Goal: Complete application form

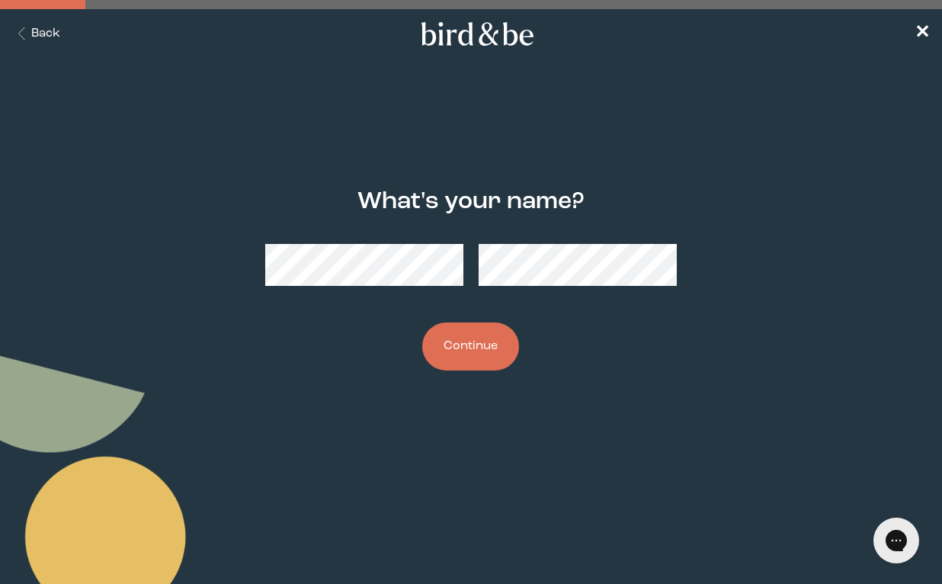
click at [491, 344] on button "Continue" at bounding box center [470, 346] width 97 height 48
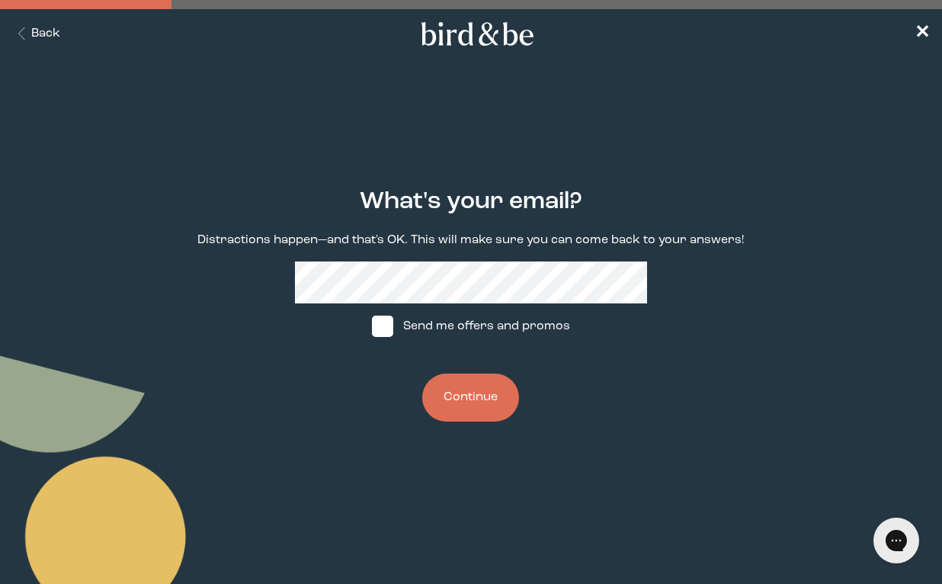
click at [470, 397] on button "Continue" at bounding box center [470, 397] width 97 height 48
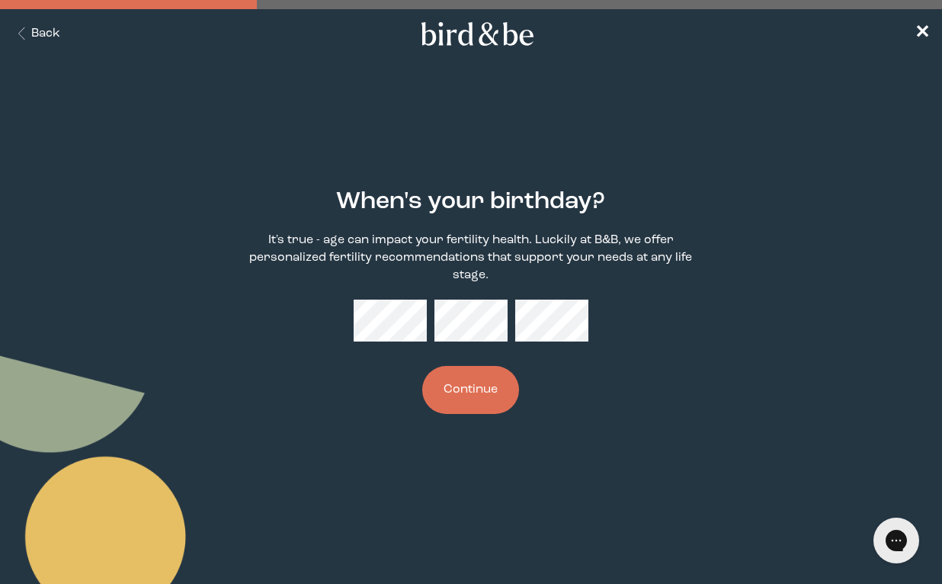
click at [470, 389] on button "Continue" at bounding box center [470, 390] width 97 height 48
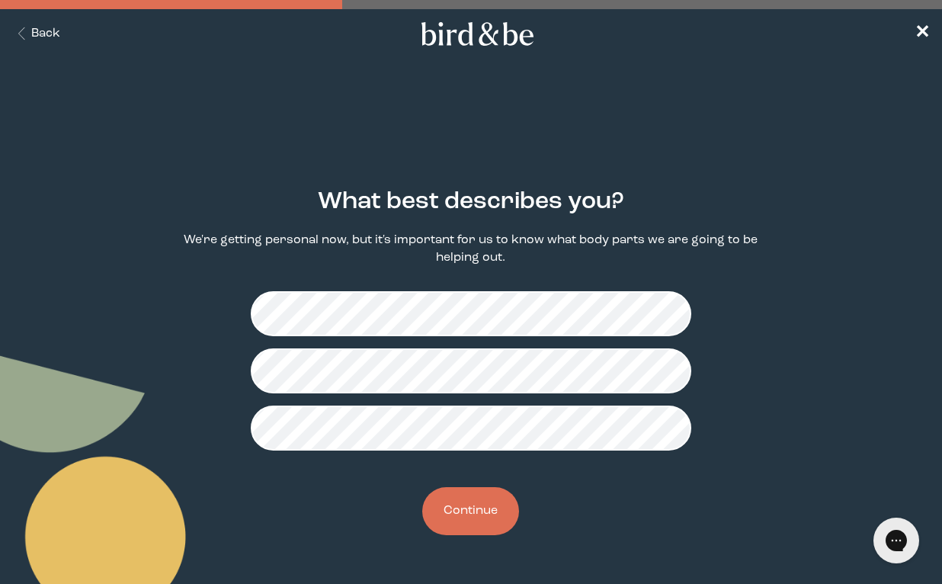
click at [469, 505] on button "Continue" at bounding box center [470, 511] width 97 height 48
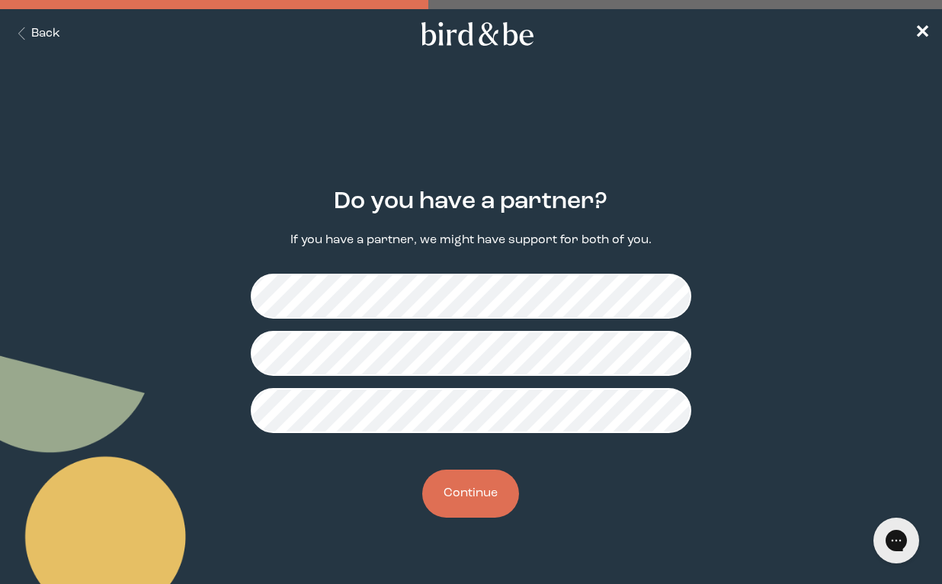
click at [468, 498] on button "Continue" at bounding box center [470, 493] width 97 height 48
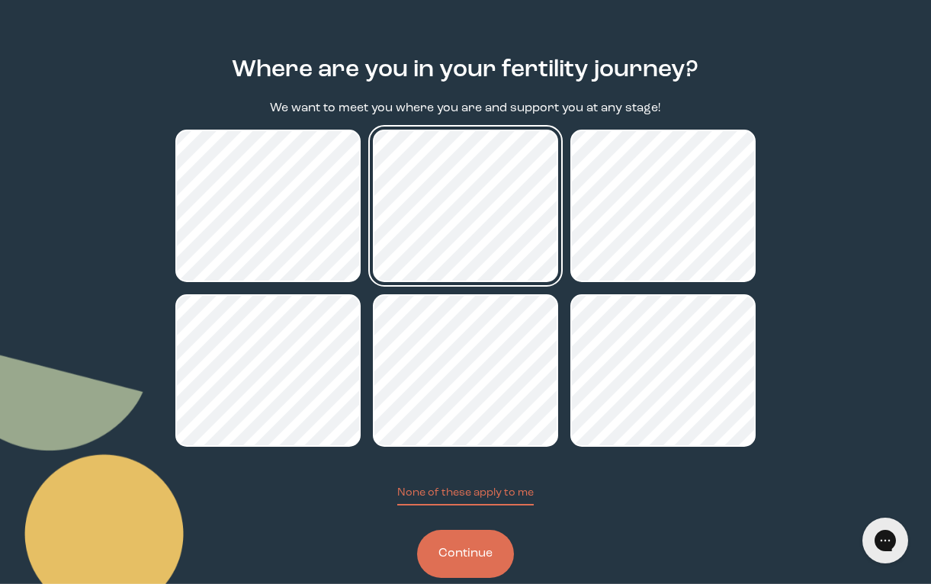
scroll to position [162, 0]
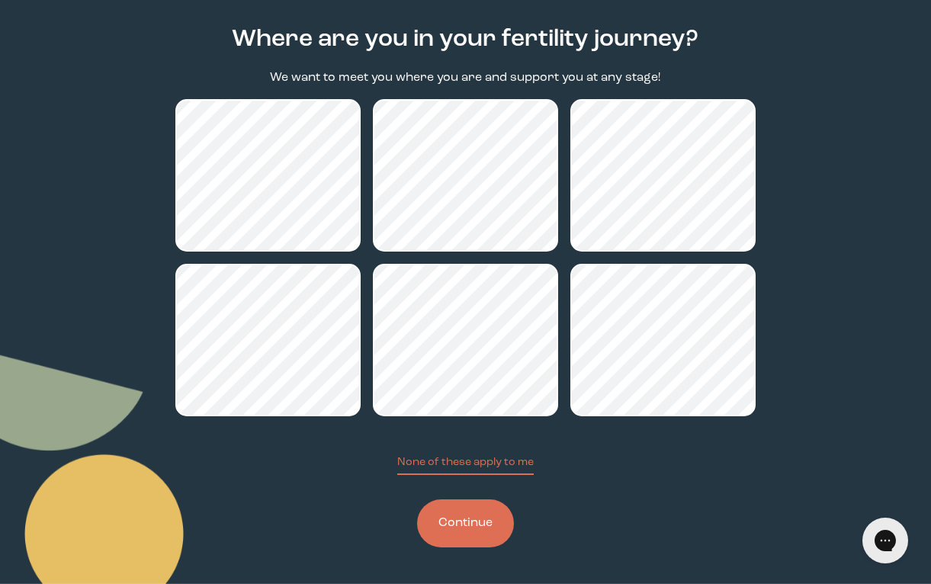
click at [469, 511] on button "Continue" at bounding box center [465, 523] width 97 height 48
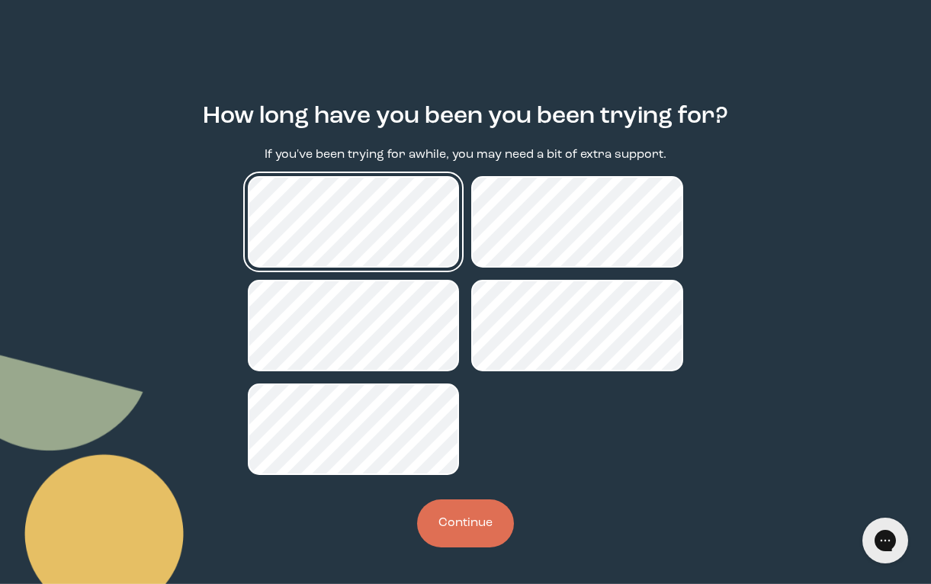
scroll to position [85, 0]
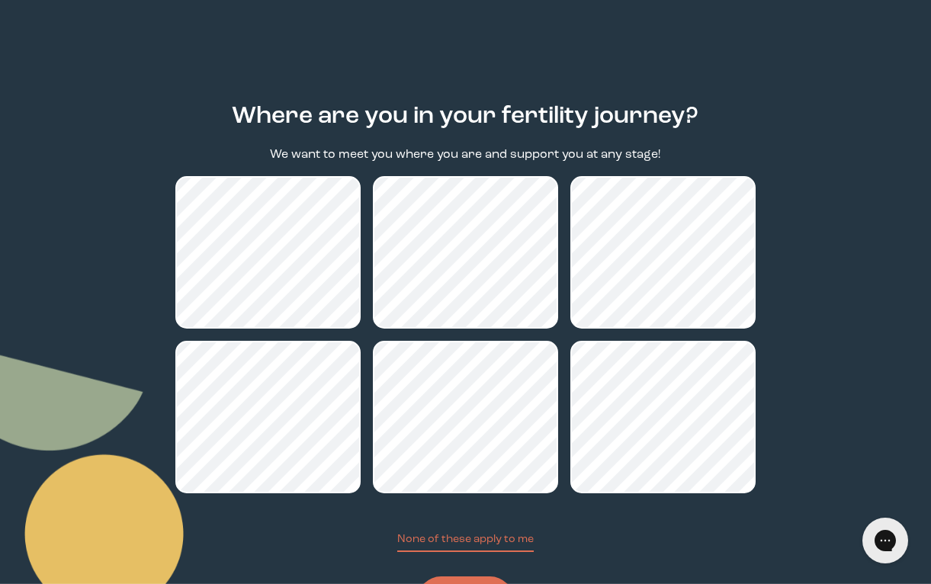
scroll to position [162, 0]
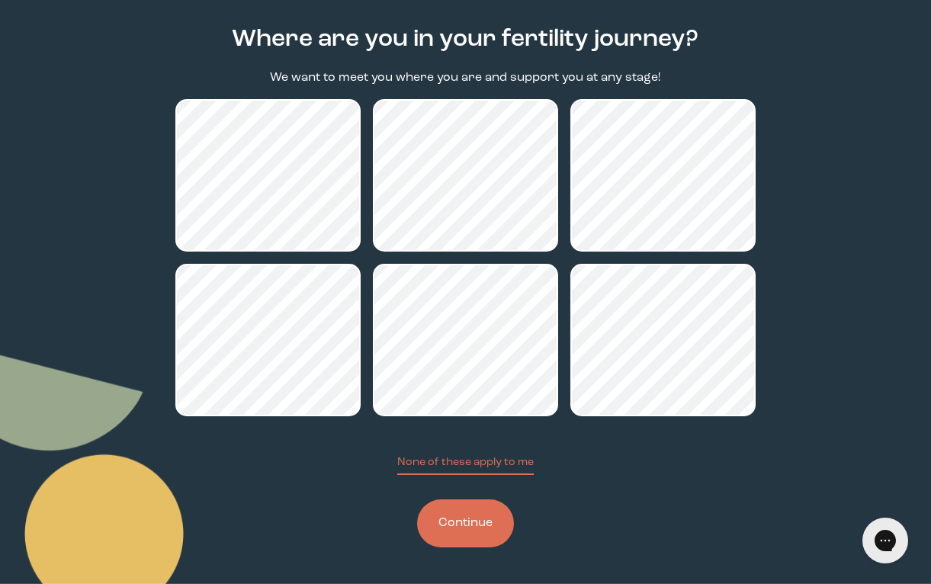
click at [466, 516] on button "Continue" at bounding box center [465, 523] width 97 height 48
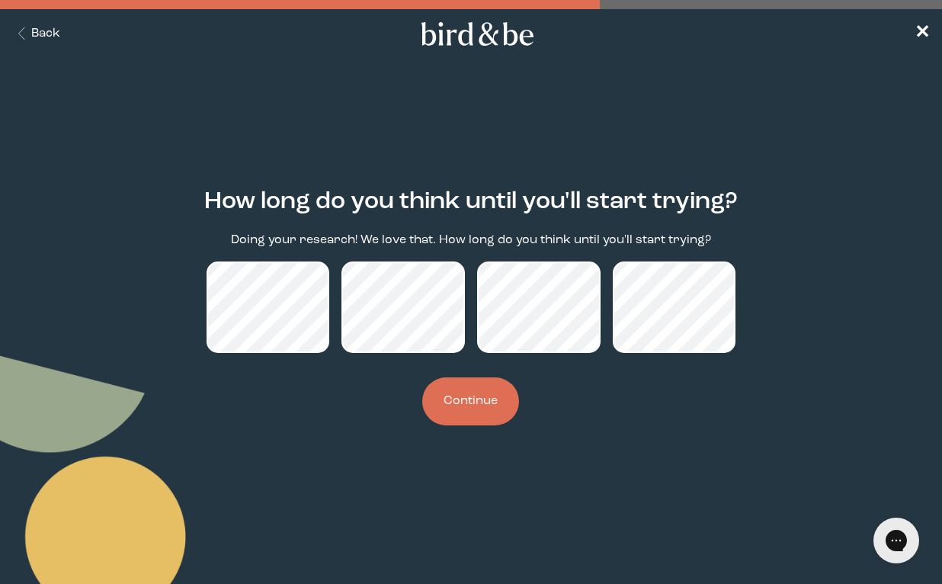
click at [479, 410] on button "Continue" at bounding box center [470, 401] width 97 height 48
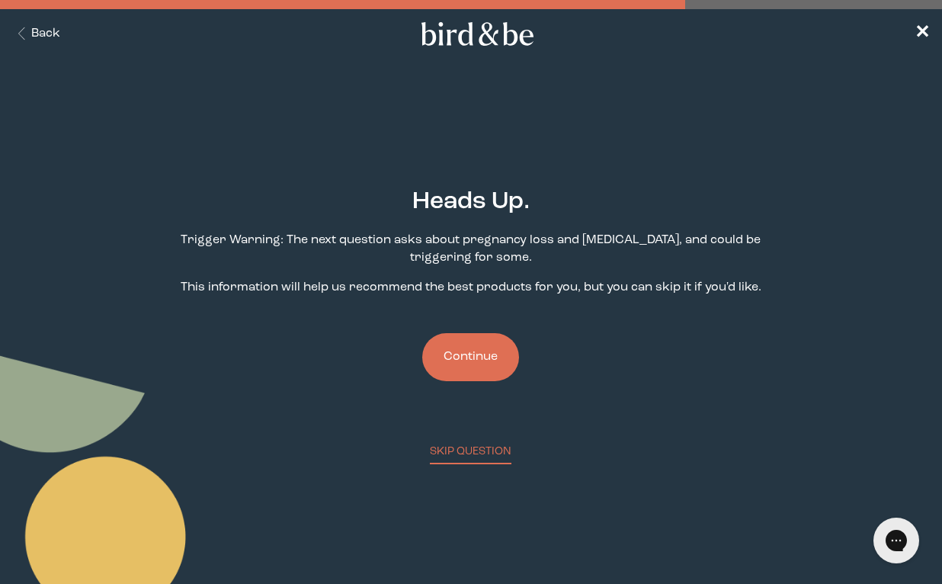
click at [482, 364] on button "Continue" at bounding box center [470, 357] width 97 height 48
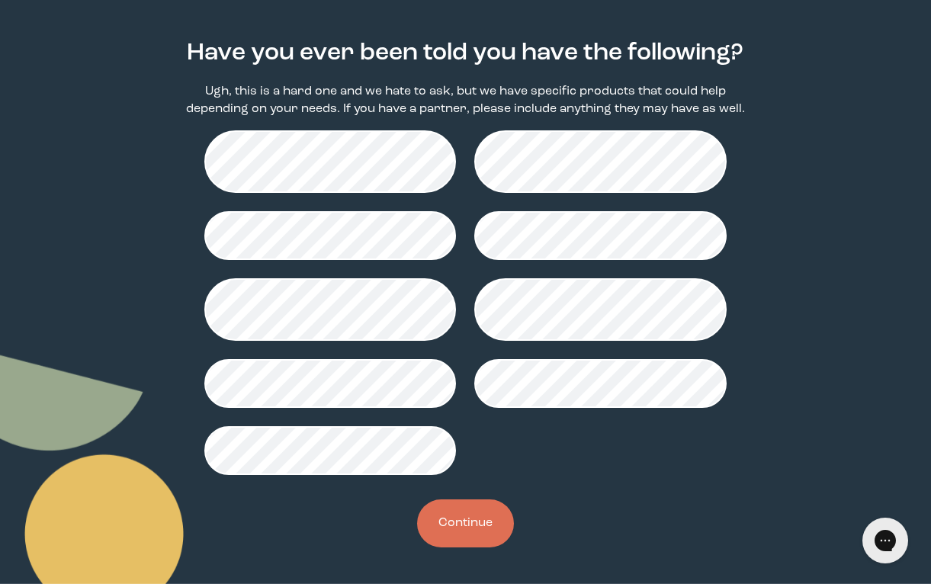
scroll to position [148, 0]
click at [341, 433] on div "Have you ever been told you have the following? Ugh, this is a hard one and we …" at bounding box center [465, 293] width 581 height 556
click at [458, 524] on button "Continue" at bounding box center [465, 523] width 97 height 48
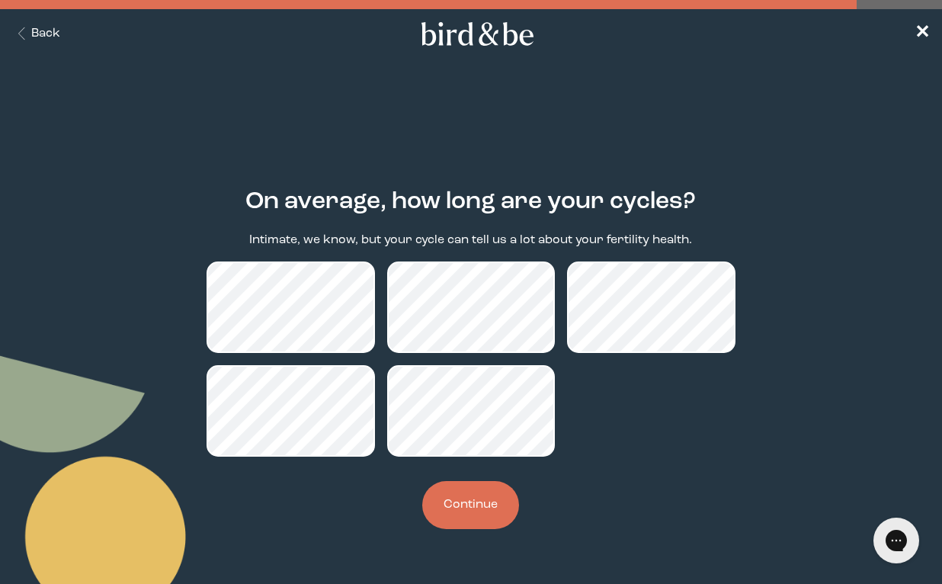
click at [473, 490] on button "Continue" at bounding box center [470, 505] width 97 height 48
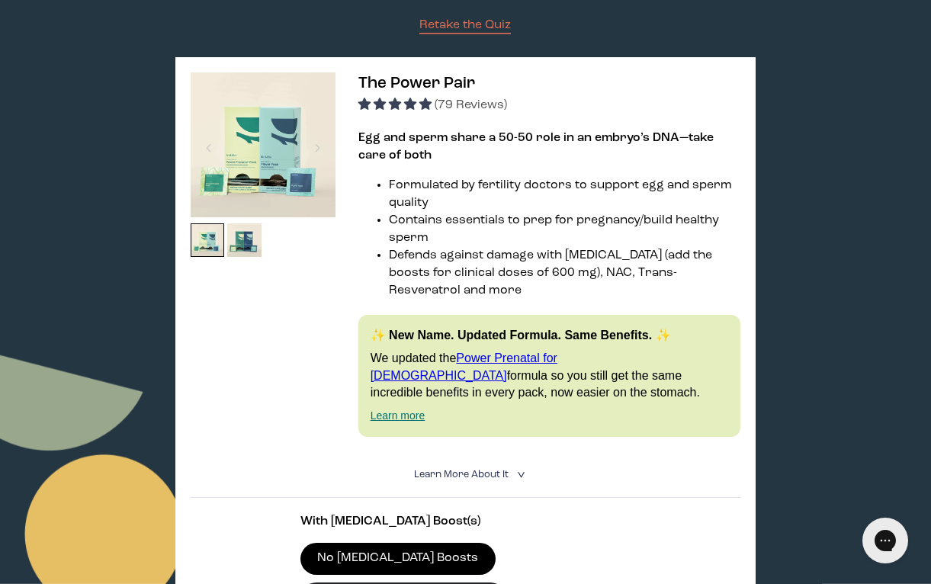
scroll to position [210, 0]
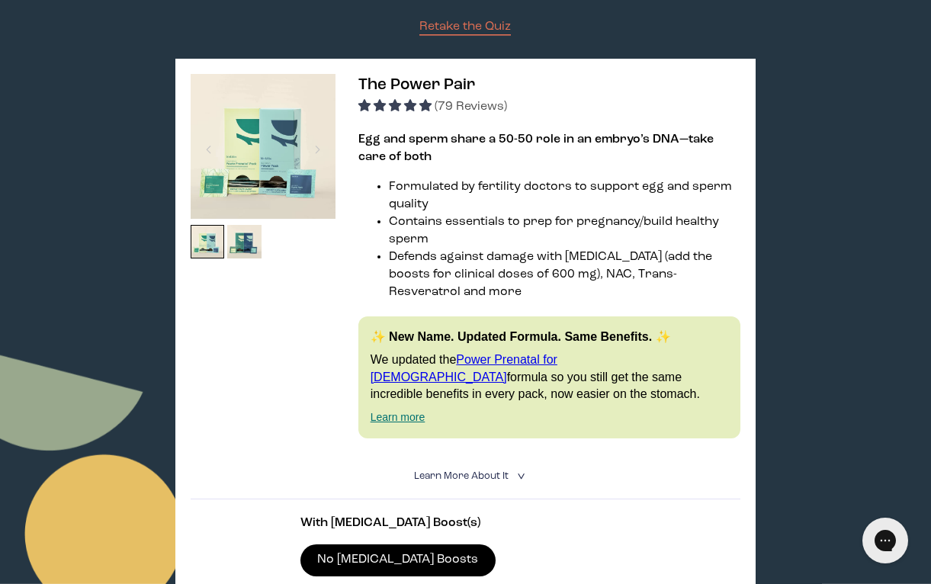
click at [253, 167] on img at bounding box center [263, 146] width 145 height 145
click at [230, 260] on div at bounding box center [244, 245] width 34 height 40
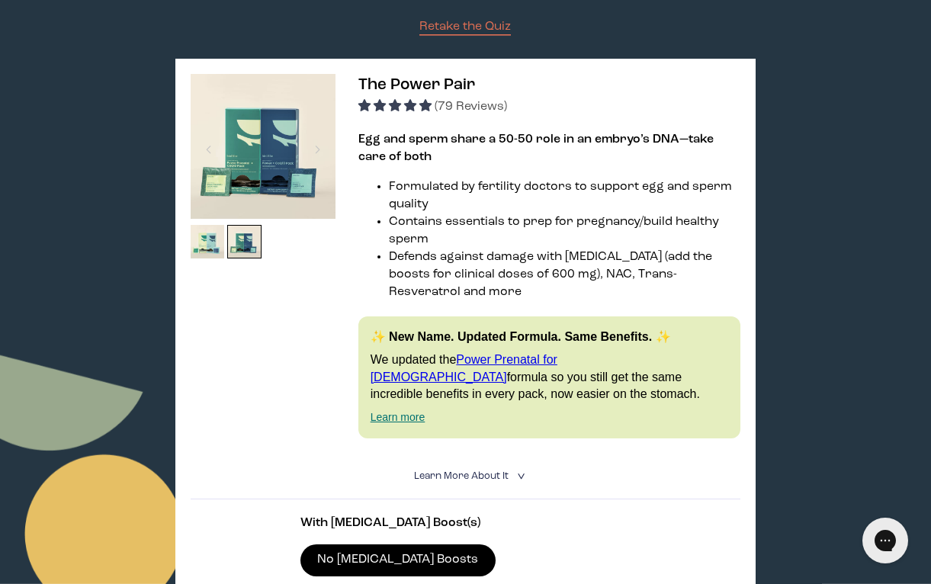
click at [261, 181] on img at bounding box center [263, 146] width 145 height 145
click at [209, 232] on img at bounding box center [208, 242] width 34 height 34
click at [207, 248] on img at bounding box center [208, 242] width 34 height 34
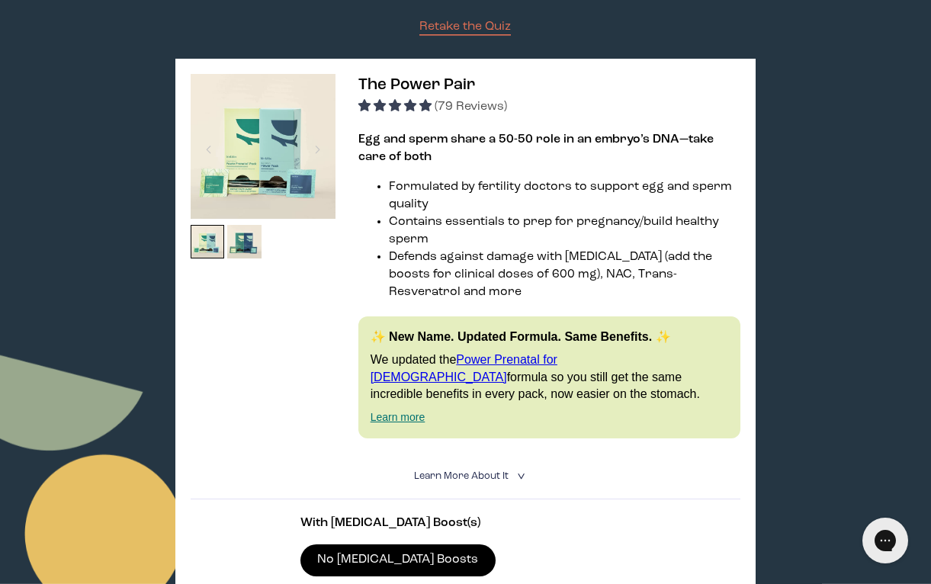
click at [524, 353] on link "Power Prenatal for [DEMOGRAPHIC_DATA]" at bounding box center [463, 368] width 187 height 30
